Goal: Find contact information: Find contact information

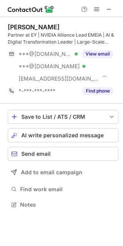
scroll to position [199, 123]
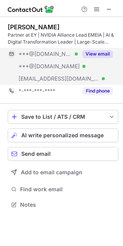
click at [98, 53] on button "View email" at bounding box center [97, 54] width 30 height 8
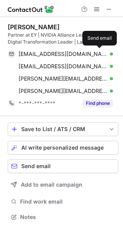
scroll to position [212, 123]
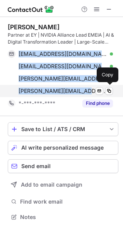
drag, startPoint x: 17, startPoint y: 47, endPoint x: 80, endPoint y: 89, distance: 76.1
click at [80, 89] on div "[PERSON_NAME] Partner at EY | NVIDIA Alliance Lead EMEIA | AI & Digital Transfo…" at bounding box center [63, 66] width 110 height 86
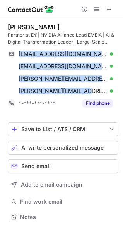
copy div "[EMAIL_ADDRESS][DOMAIN_NAME] Verified Send email Copy [EMAIL_ADDRESS][DOMAIN_NA…"
click at [106, 10] on span at bounding box center [109, 9] width 6 height 6
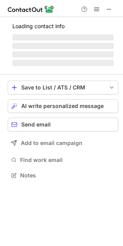
scroll to position [175, 123]
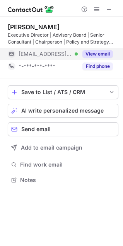
click at [97, 52] on button "View email" at bounding box center [97, 54] width 30 height 8
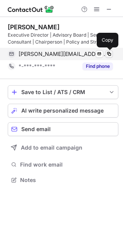
click at [108, 54] on span at bounding box center [109, 54] width 6 height 6
